Goal: Task Accomplishment & Management: Manage account settings

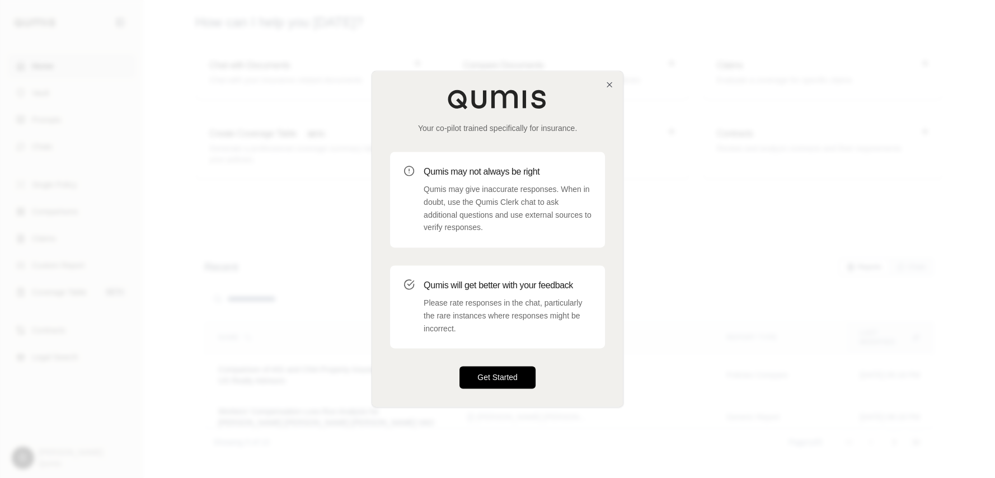
click at [496, 385] on button "Get Started" at bounding box center [497, 378] width 76 height 22
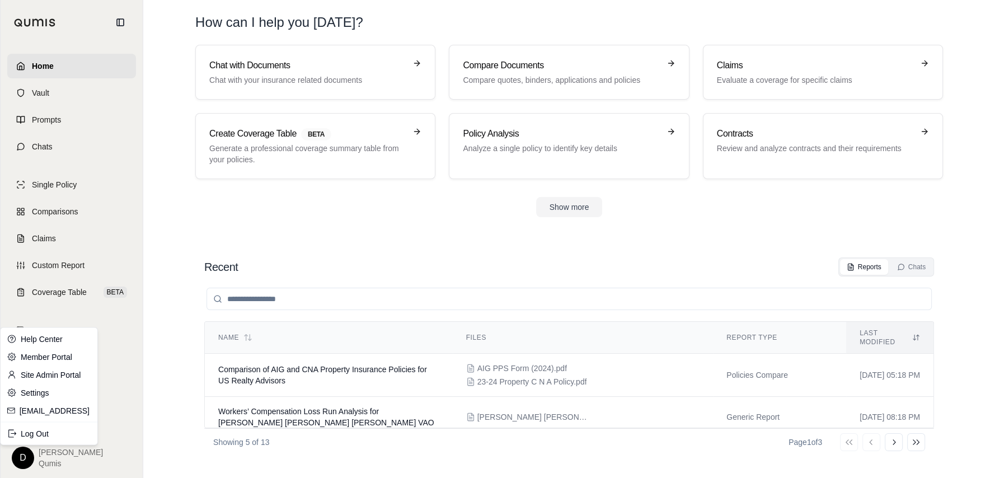
click at [26, 459] on html "Home Vault Prompts Chats Single Policy Comparisons Claims Custom Report Coverag…" at bounding box center [497, 239] width 995 height 478
click at [38, 437] on div "Log Out" at bounding box center [49, 433] width 92 height 18
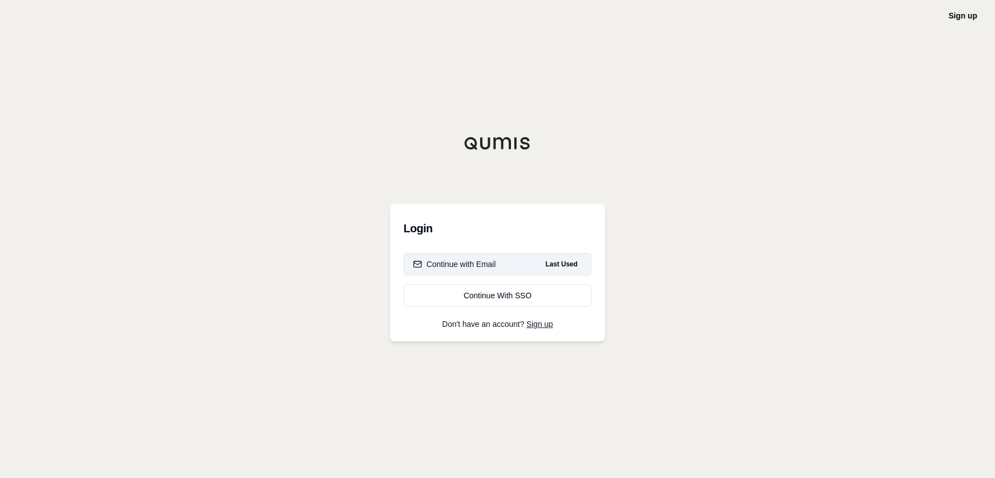
click at [450, 265] on div "Continue with Email" at bounding box center [454, 264] width 83 height 11
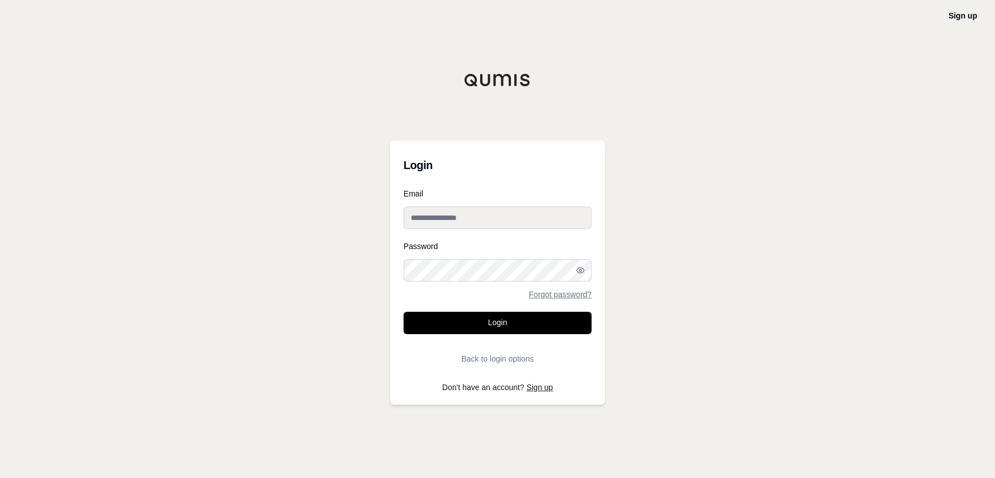
click at [445, 215] on input "Email" at bounding box center [498, 218] width 188 height 22
type input "**********"
click at [404, 312] on button "Login" at bounding box center [498, 323] width 188 height 22
